Goal: Task Accomplishment & Management: Use online tool/utility

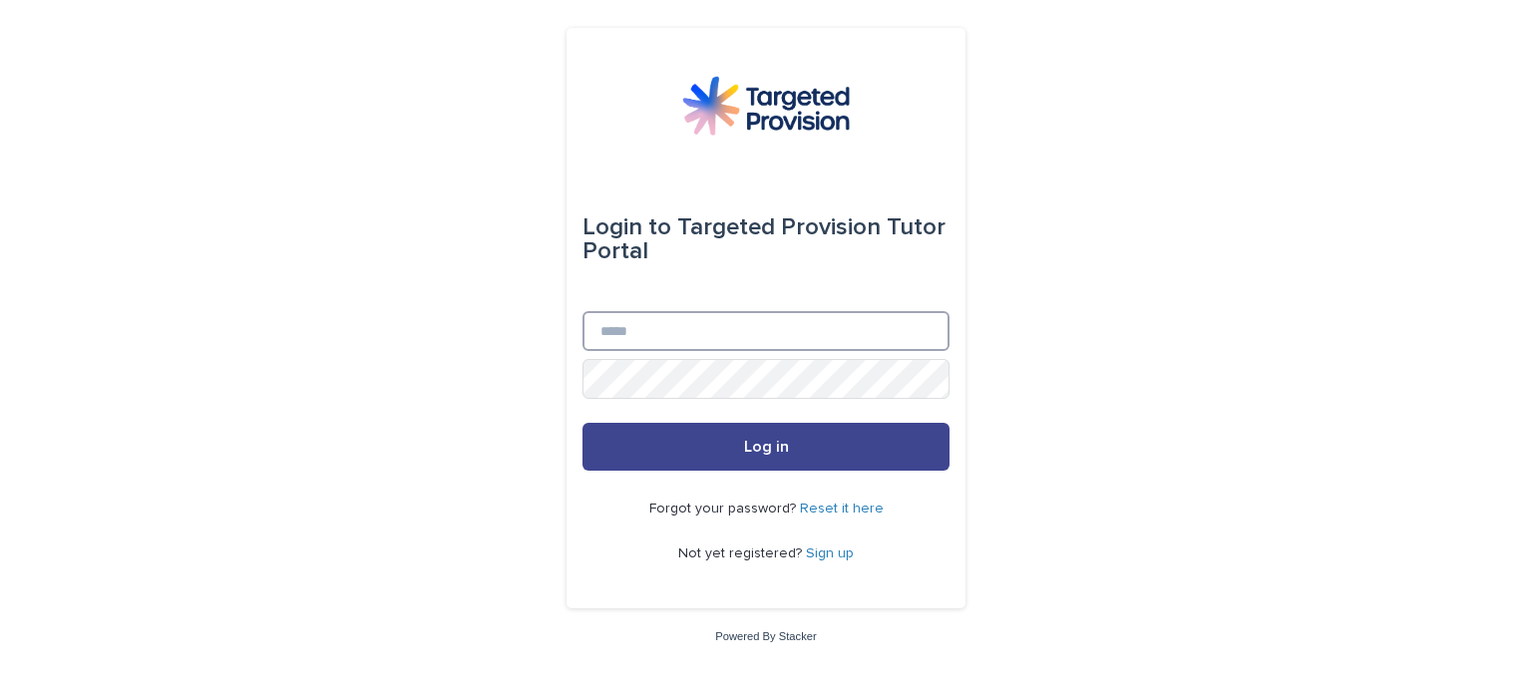
type input "**********"
click at [813, 451] on button "Log in" at bounding box center [766, 447] width 367 height 48
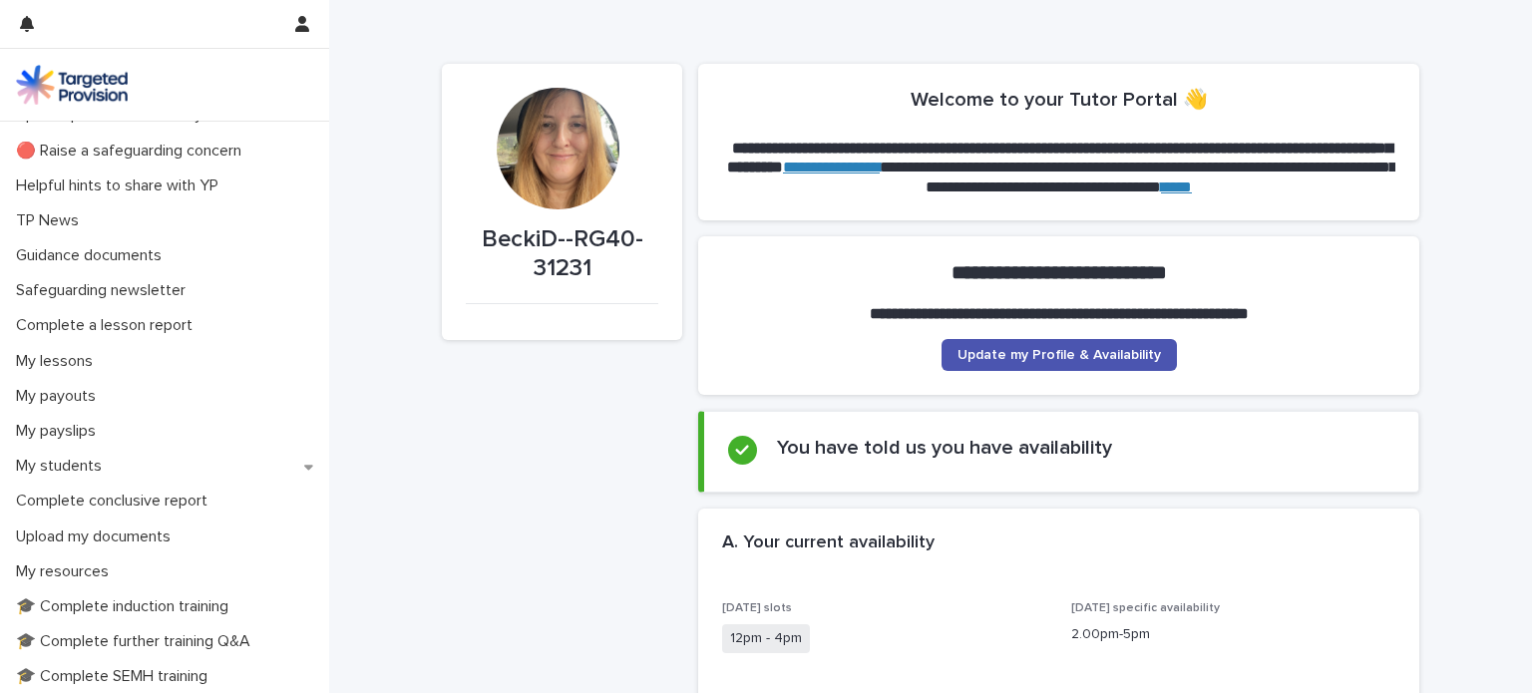
scroll to position [12, 0]
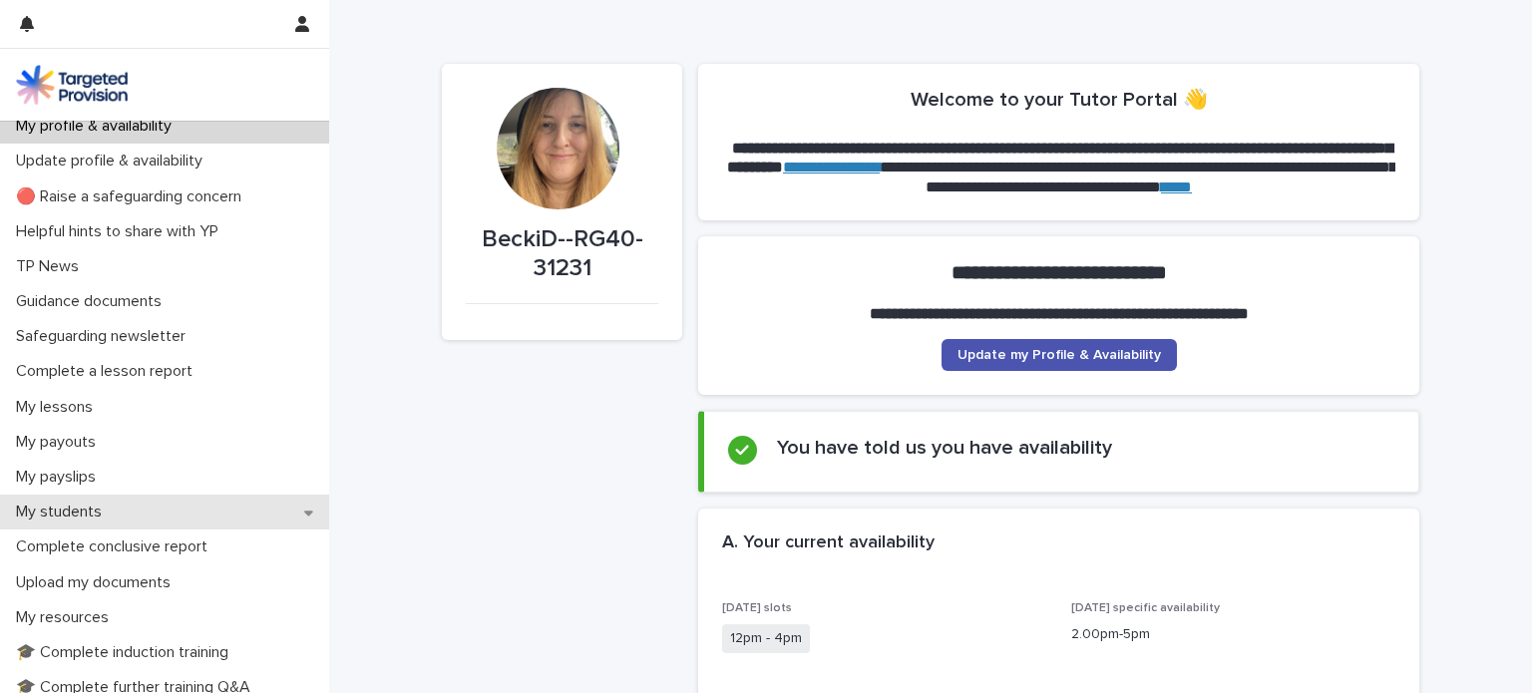
click at [96, 499] on div "My students" at bounding box center [164, 512] width 329 height 35
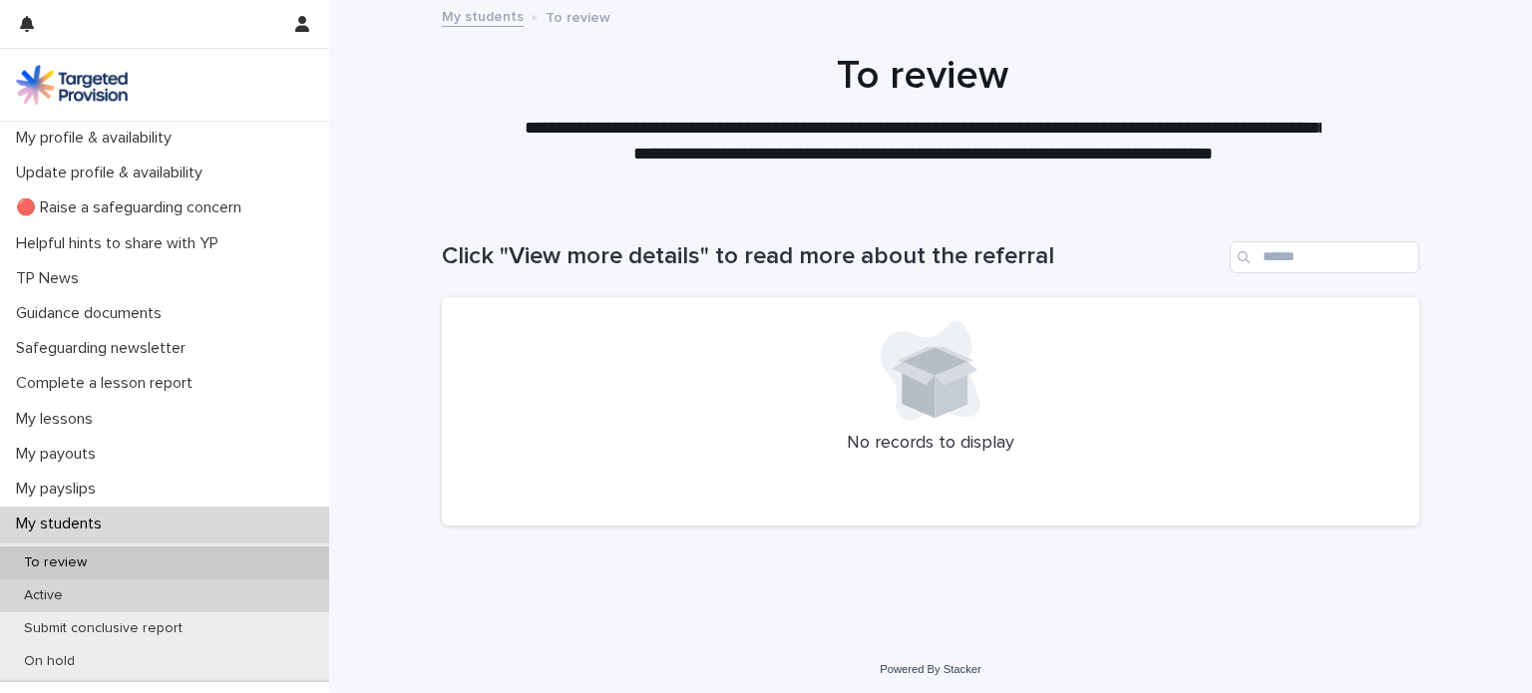
click at [80, 597] on div "Active" at bounding box center [164, 596] width 329 height 33
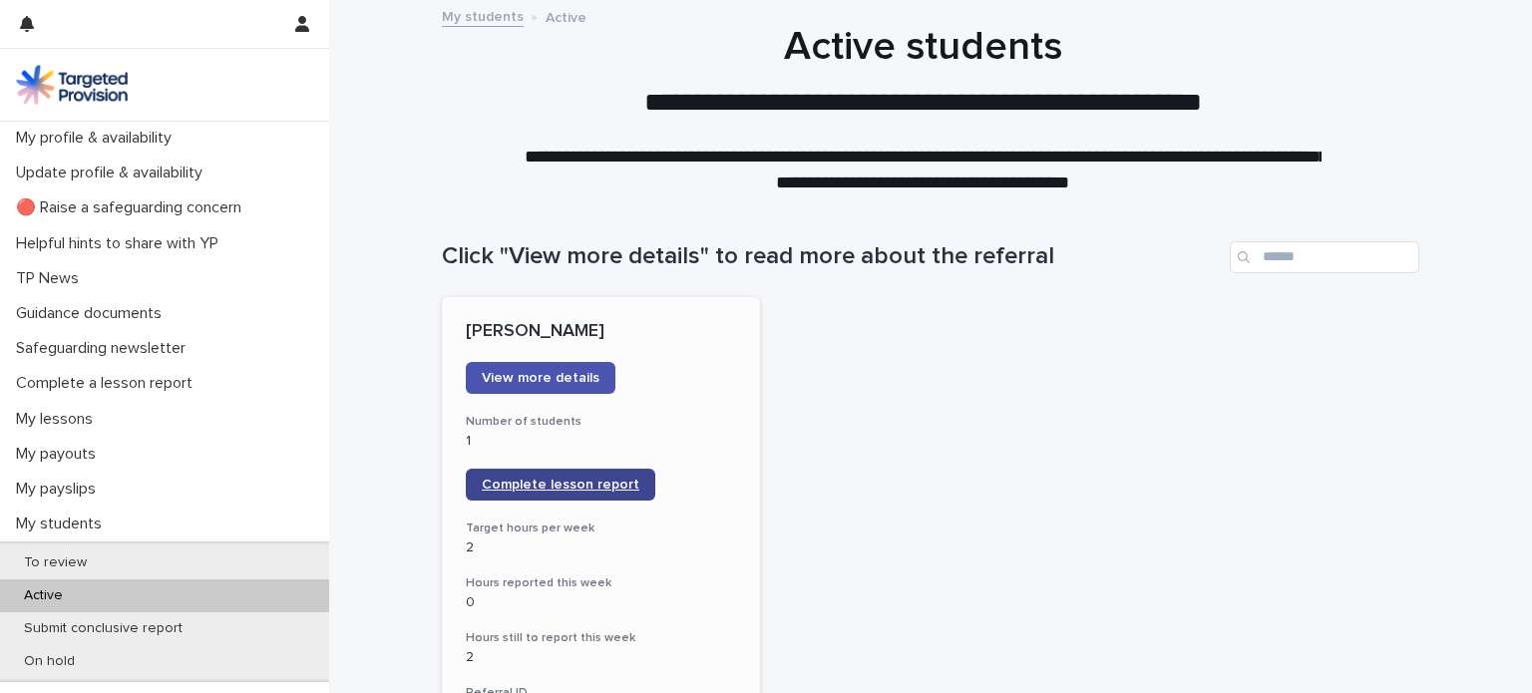
click at [518, 487] on span "Complete lesson report" at bounding box center [561, 485] width 158 height 14
